Goal: Information Seeking & Learning: Learn about a topic

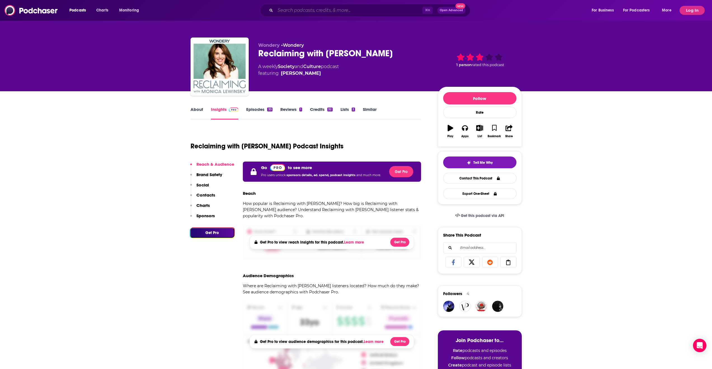
click at [316, 11] on input "Search podcasts, credits, & more..." at bounding box center [348, 10] width 147 height 9
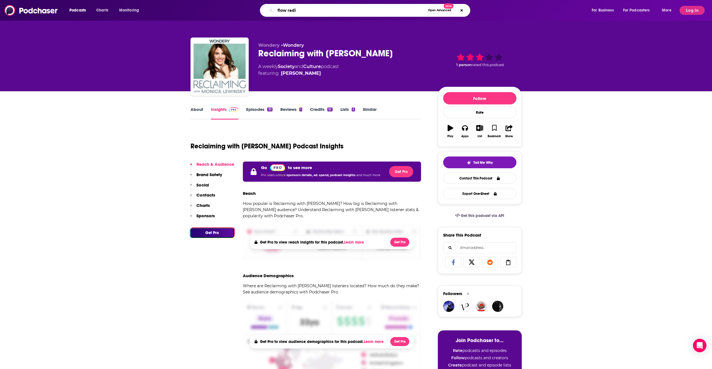
type input "flow radio"
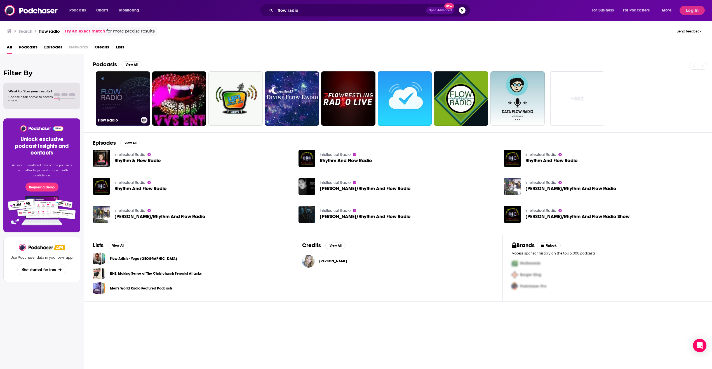
click at [111, 99] on link "Flow Radio" at bounding box center [123, 98] width 54 height 54
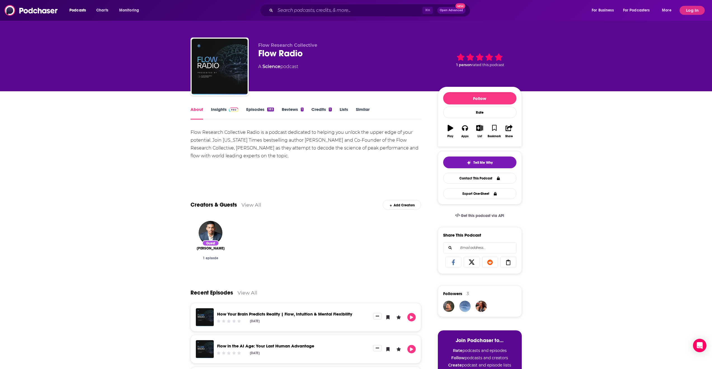
click at [223, 110] on link "Insights" at bounding box center [225, 113] width 28 height 13
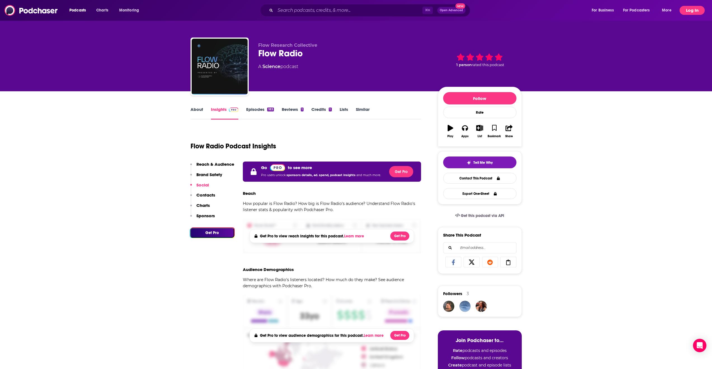
click at [695, 13] on button "Log In" at bounding box center [691, 10] width 25 height 9
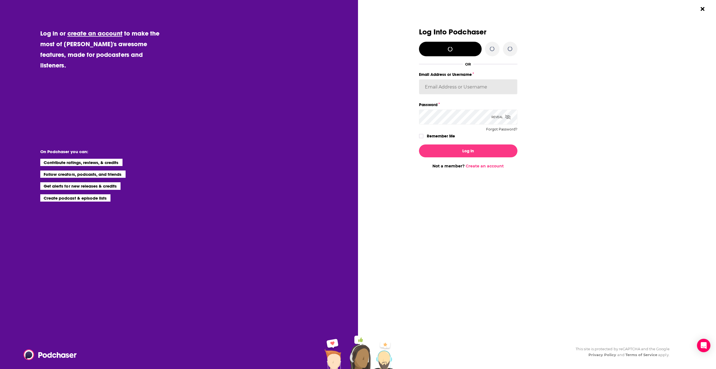
type input "[PERSON_NAME][EMAIL_ADDRESS][PERSON_NAME][DOMAIN_NAME]"
click at [476, 154] on button "Log In" at bounding box center [468, 150] width 98 height 13
